Goal: Information Seeking & Learning: Learn about a topic

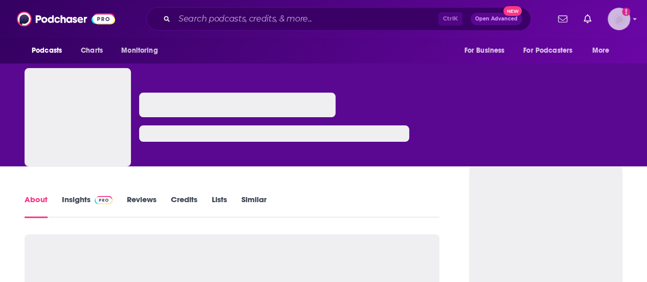
click at [630, 21] on img "Logged in as sohi.kang" at bounding box center [618, 19] width 22 height 22
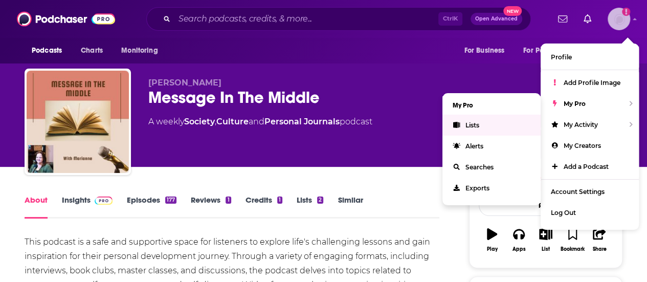
click at [485, 124] on link "Lists" at bounding box center [491, 125] width 98 height 21
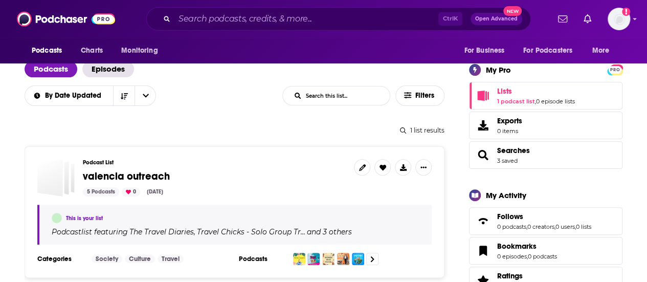
scroll to position [70, 0]
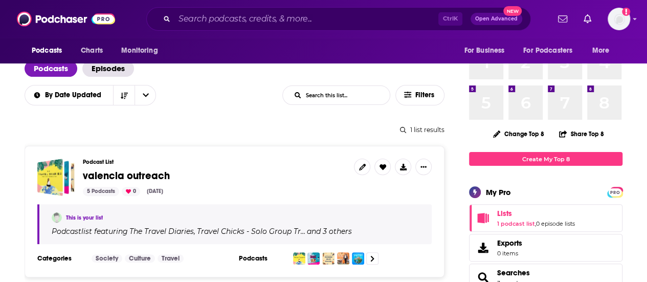
click at [151, 173] on span "valencia outreach" at bounding box center [126, 175] width 87 height 13
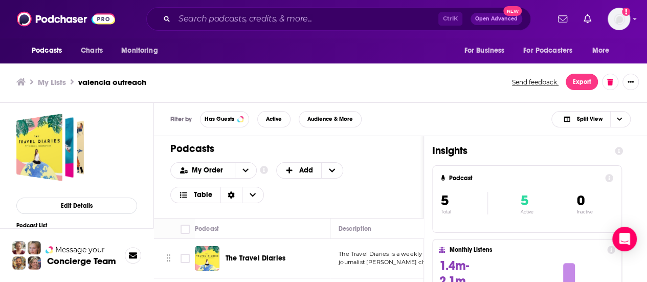
click at [253, 256] on span "The Travel Diaries" at bounding box center [255, 258] width 60 height 9
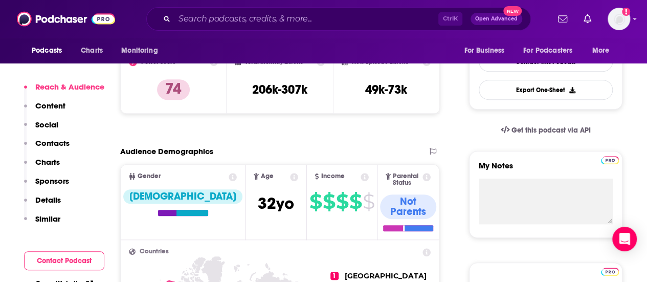
scroll to position [43, 0]
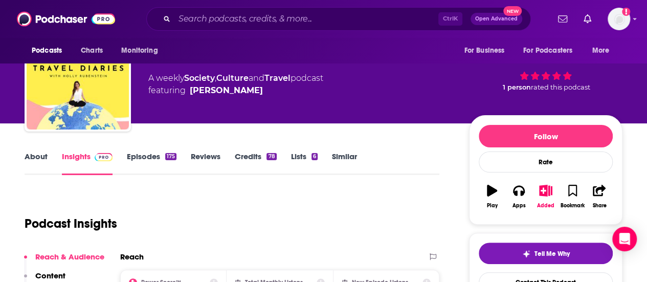
click at [150, 154] on link "Episodes 175" at bounding box center [152, 163] width 50 height 24
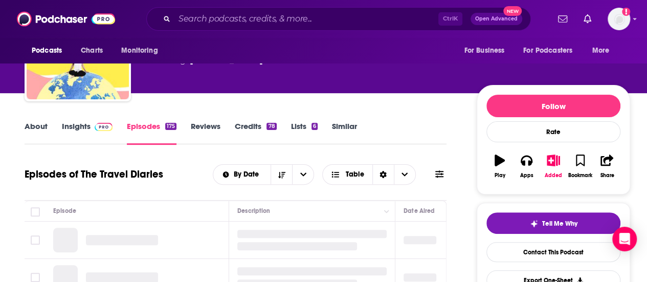
scroll to position [177, 0]
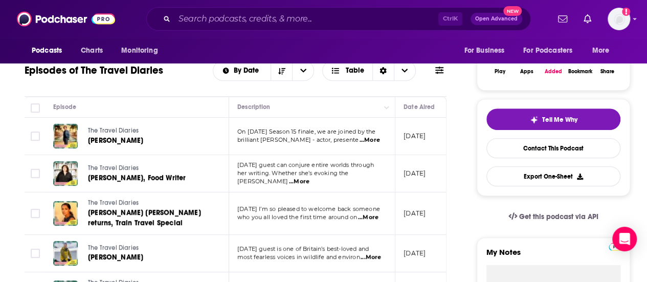
click at [309, 177] on span "...More" at bounding box center [299, 181] width 20 height 8
click at [418, 170] on p "[DATE]" at bounding box center [414, 173] width 22 height 9
click at [361, 140] on span "...More" at bounding box center [369, 140] width 20 height 8
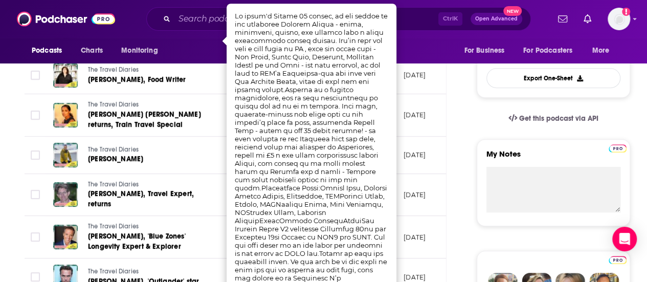
scroll to position [276, 0]
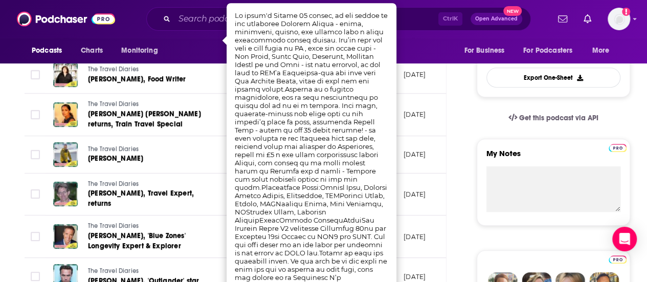
click at [417, 141] on td "[DATE]" at bounding box center [428, 154] width 66 height 37
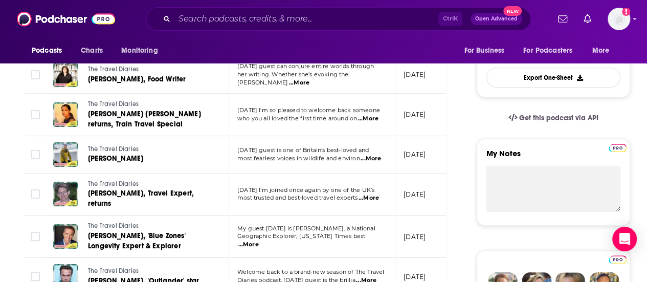
click at [377, 117] on span "...More" at bounding box center [368, 119] width 20 height 8
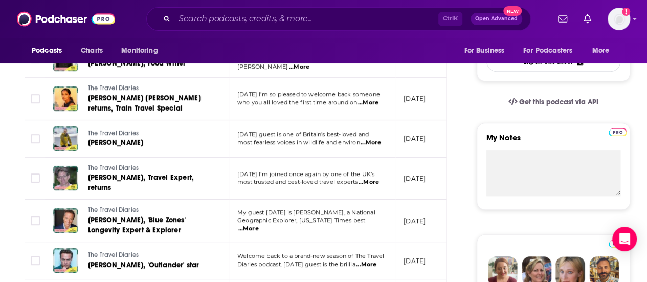
scroll to position [292, 0]
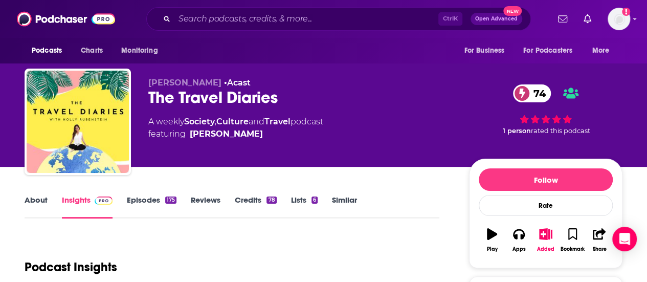
scroll to position [77, 0]
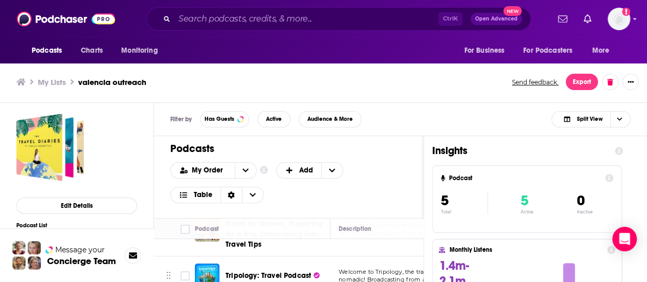
scroll to position [176, 0]
